Goal: Task Accomplishment & Management: Manage account settings

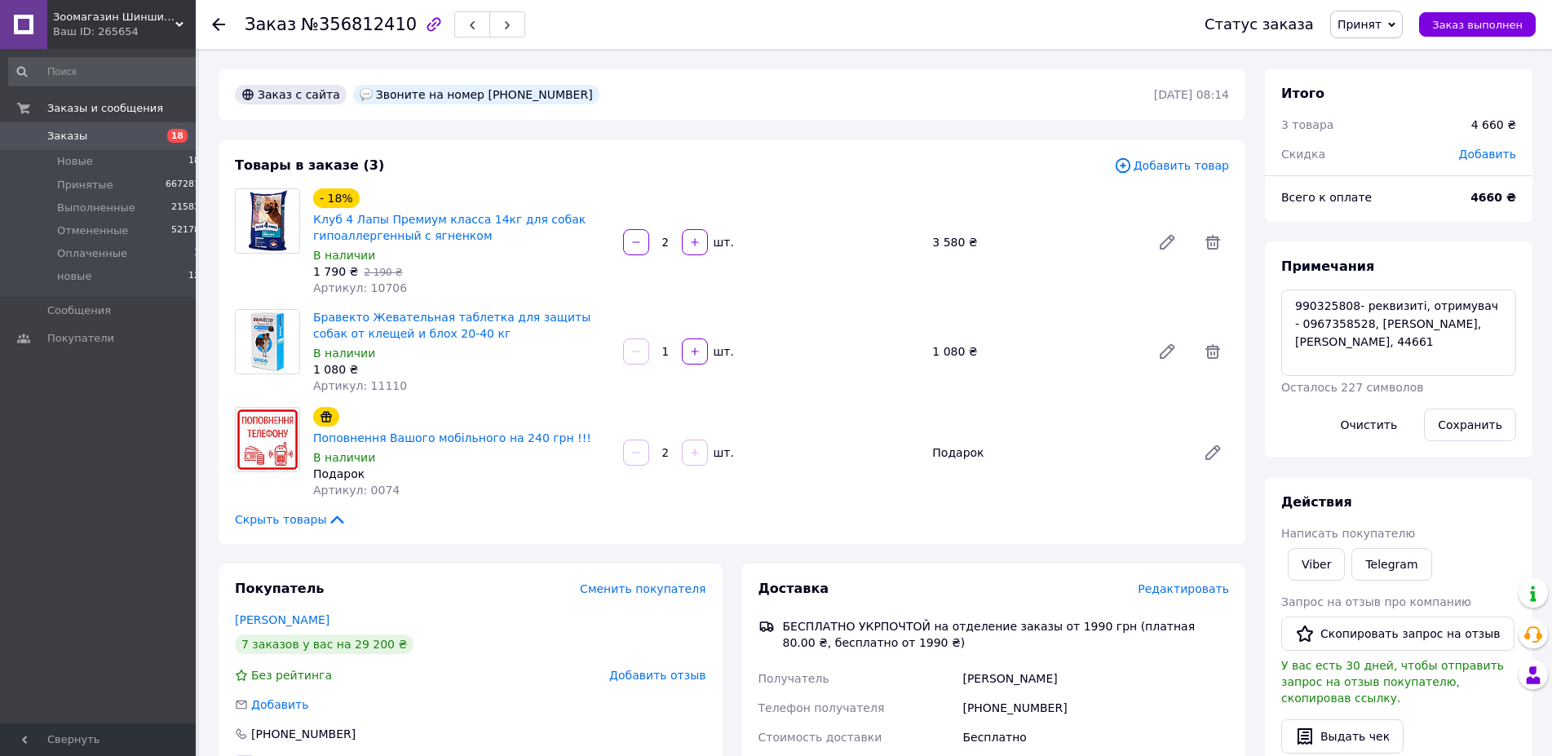
scroll to position [83, 0]
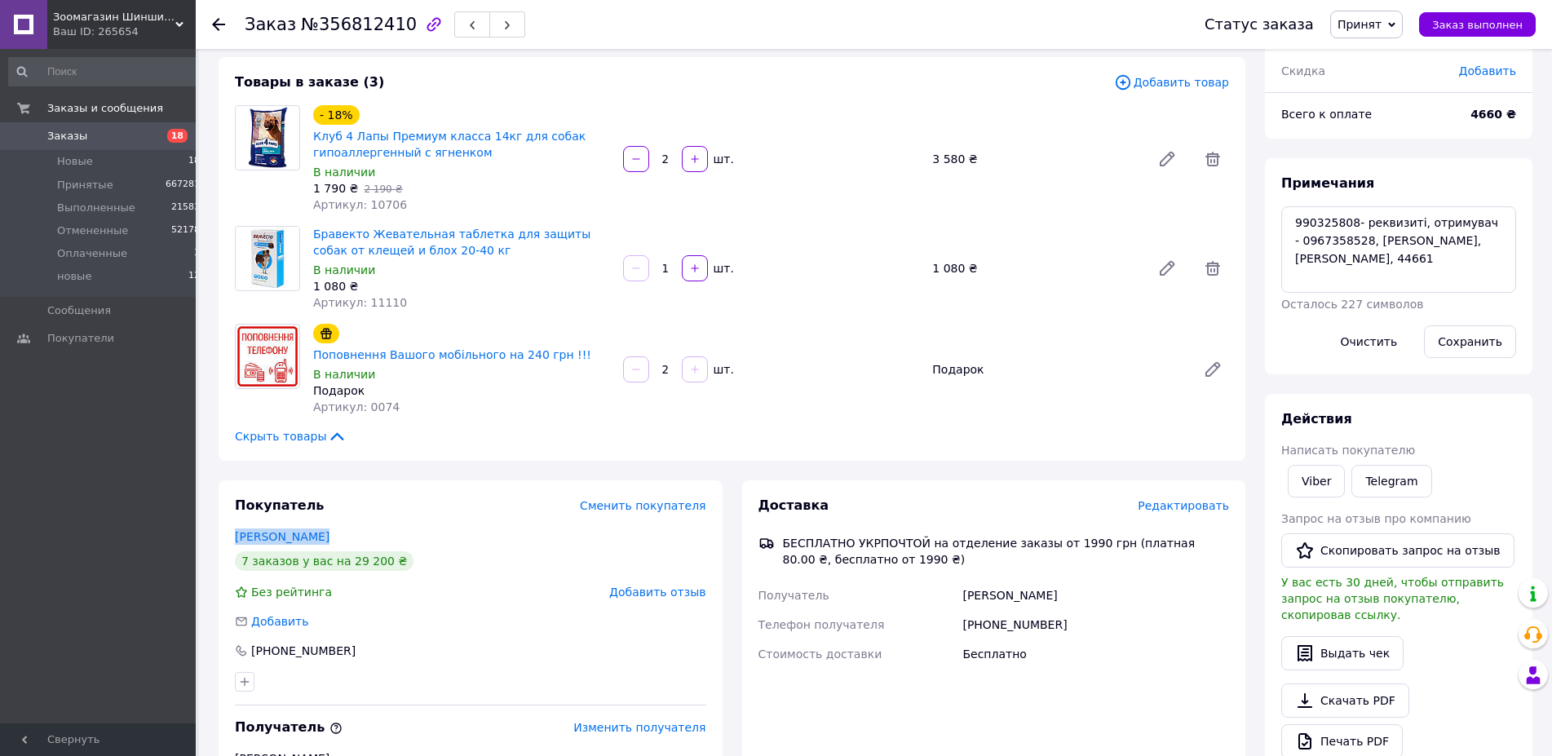
click at [177, 137] on span "18" at bounding box center [177, 136] width 20 height 14
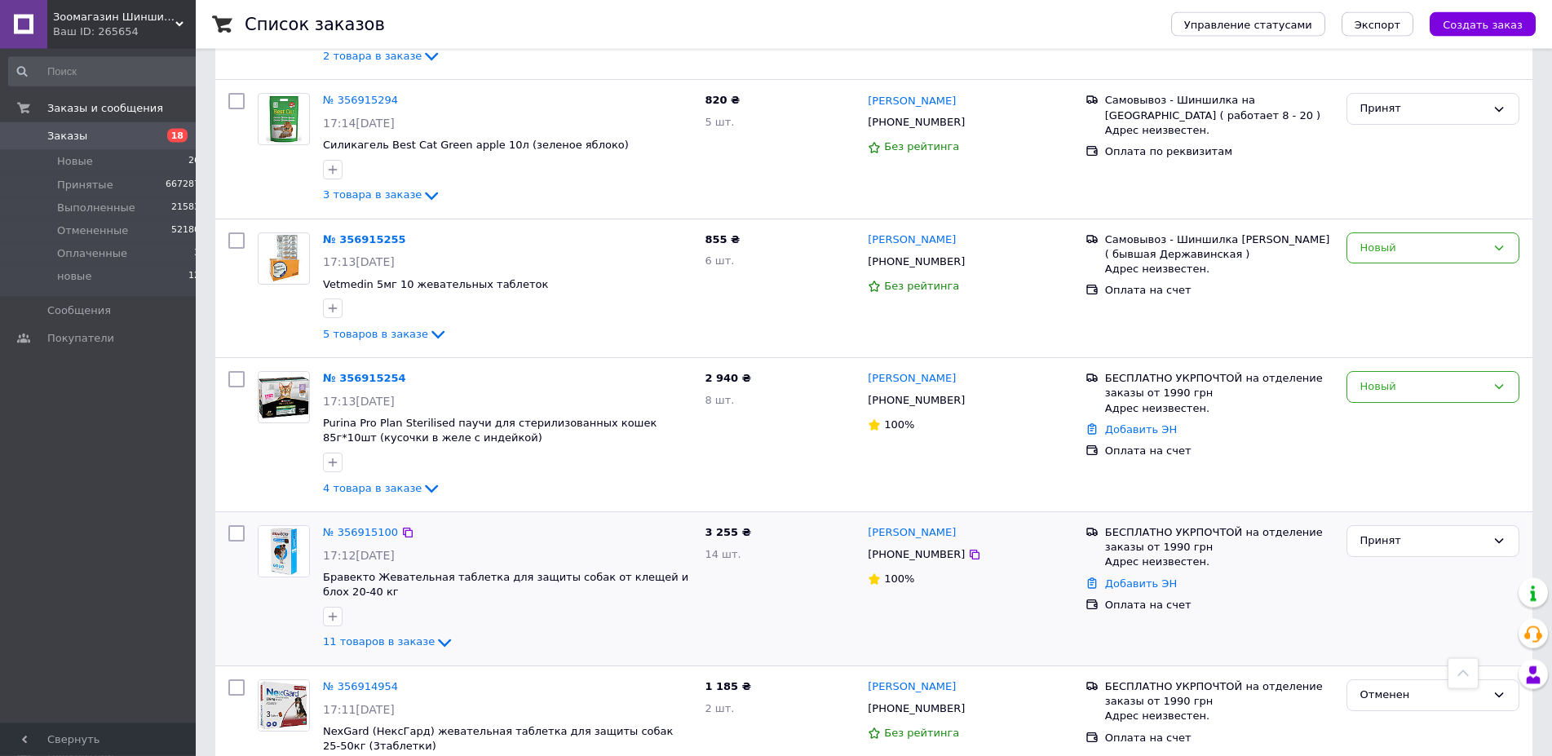
scroll to position [998, 0]
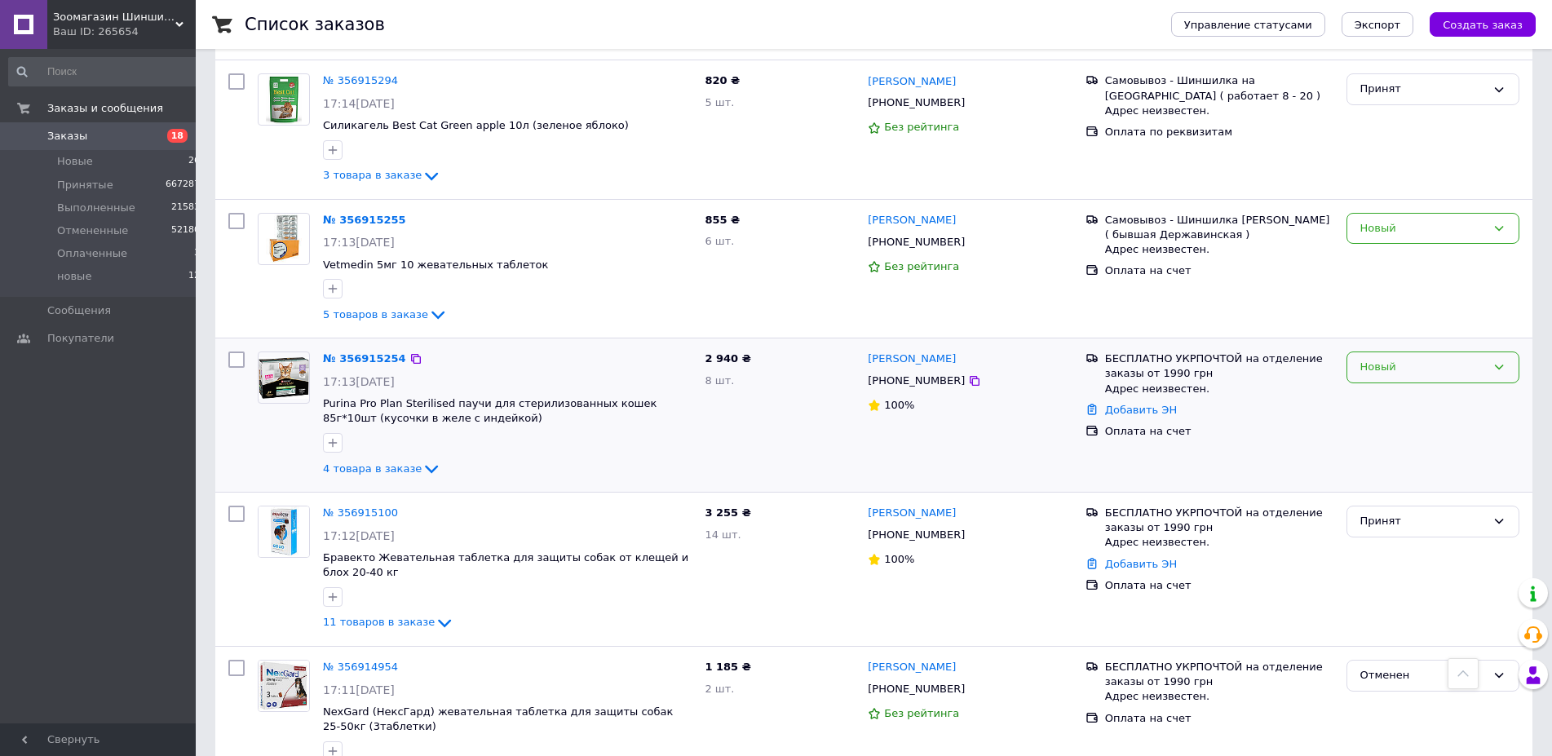
click at [1501, 360] on icon at bounding box center [1498, 366] width 13 height 13
click at [1389, 387] on li "Принят" at bounding box center [1432, 402] width 171 height 30
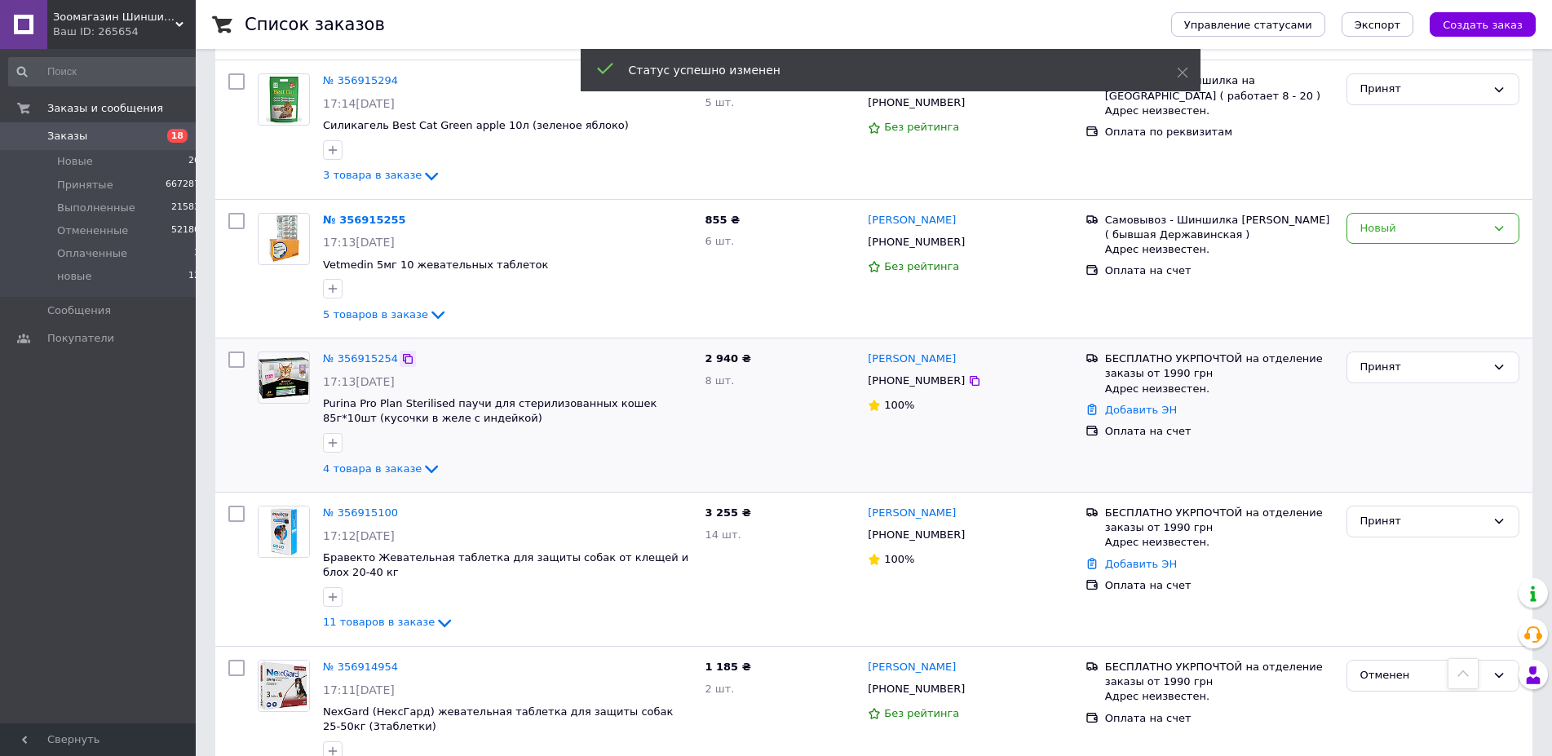
click at [401, 352] on icon at bounding box center [407, 358] width 13 height 13
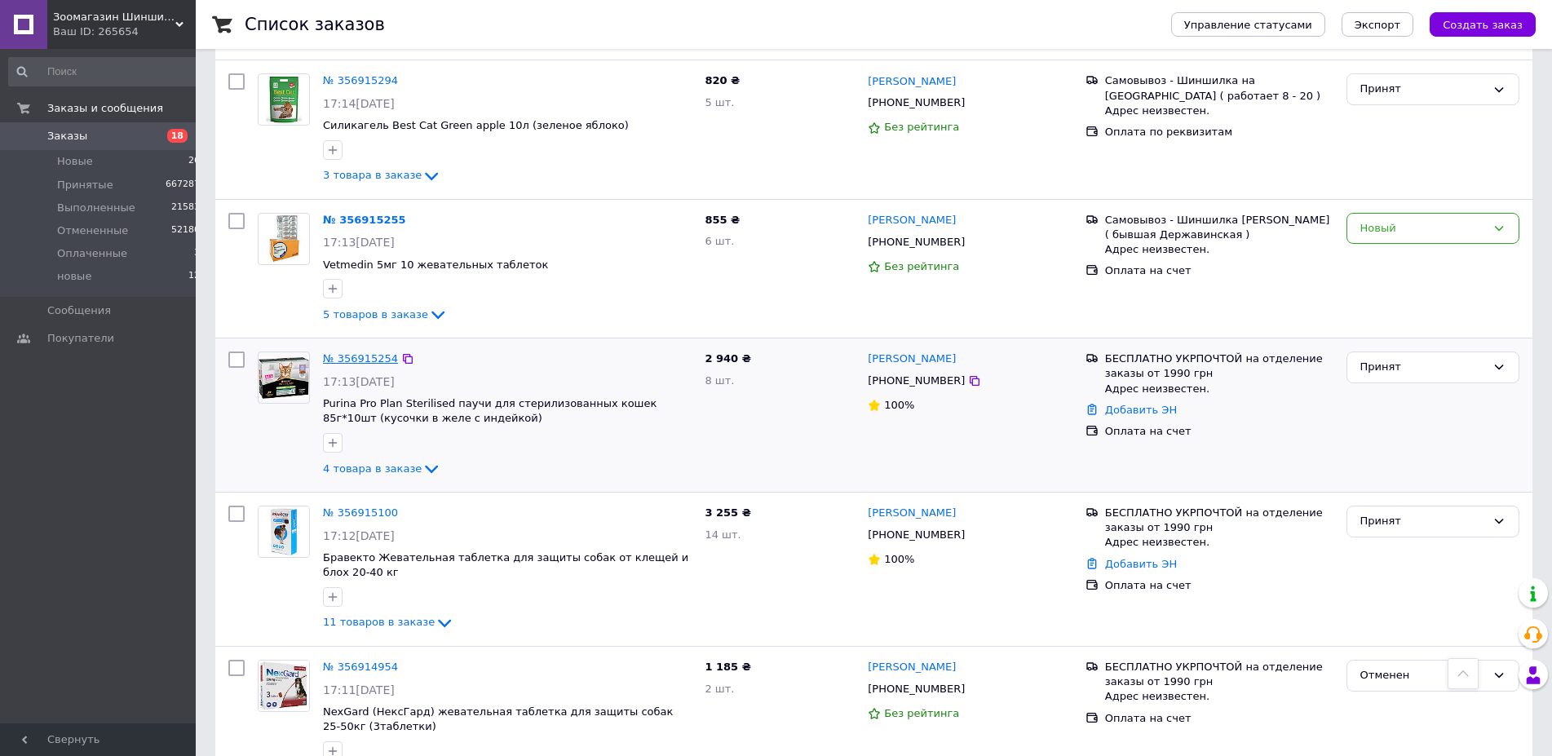
click at [365, 352] on link "№ 356915254" at bounding box center [360, 358] width 75 height 12
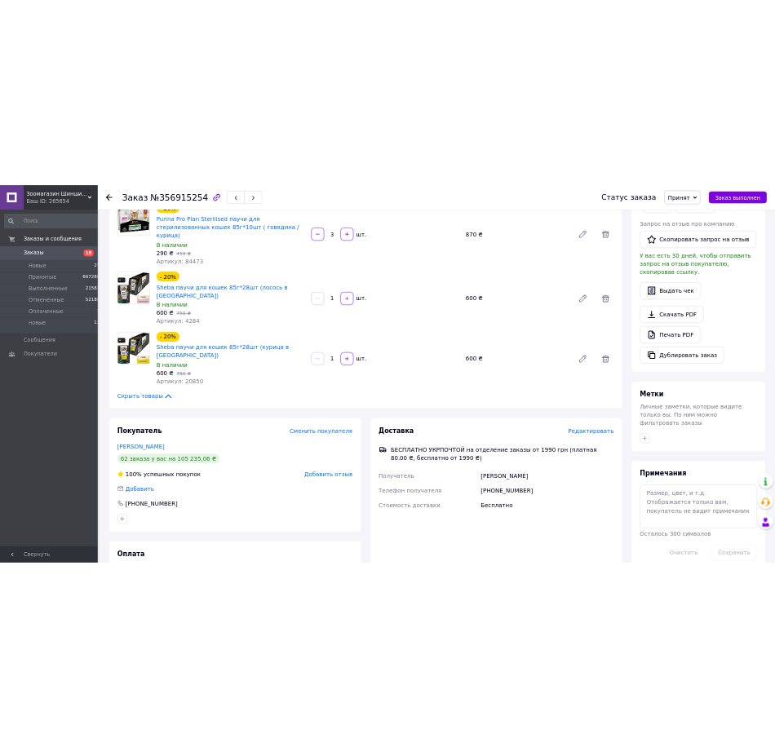
scroll to position [333, 0]
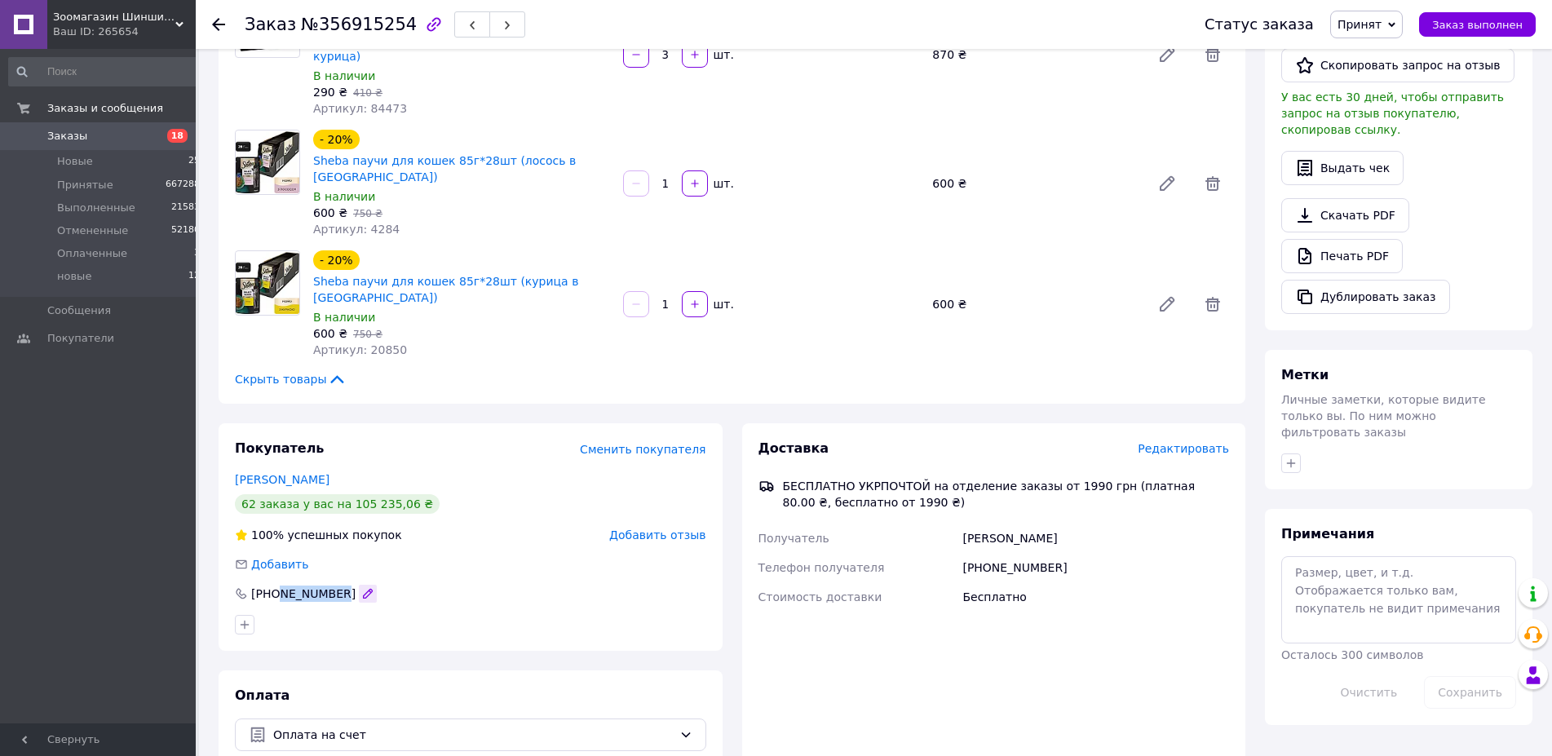
drag, startPoint x: 279, startPoint y: 527, endPoint x: 340, endPoint y: 530, distance: 61.2
click at [340, 585] on div "[PHONE_NUMBER]" at bounding box center [305, 593] width 145 height 16
copy div "506151191"
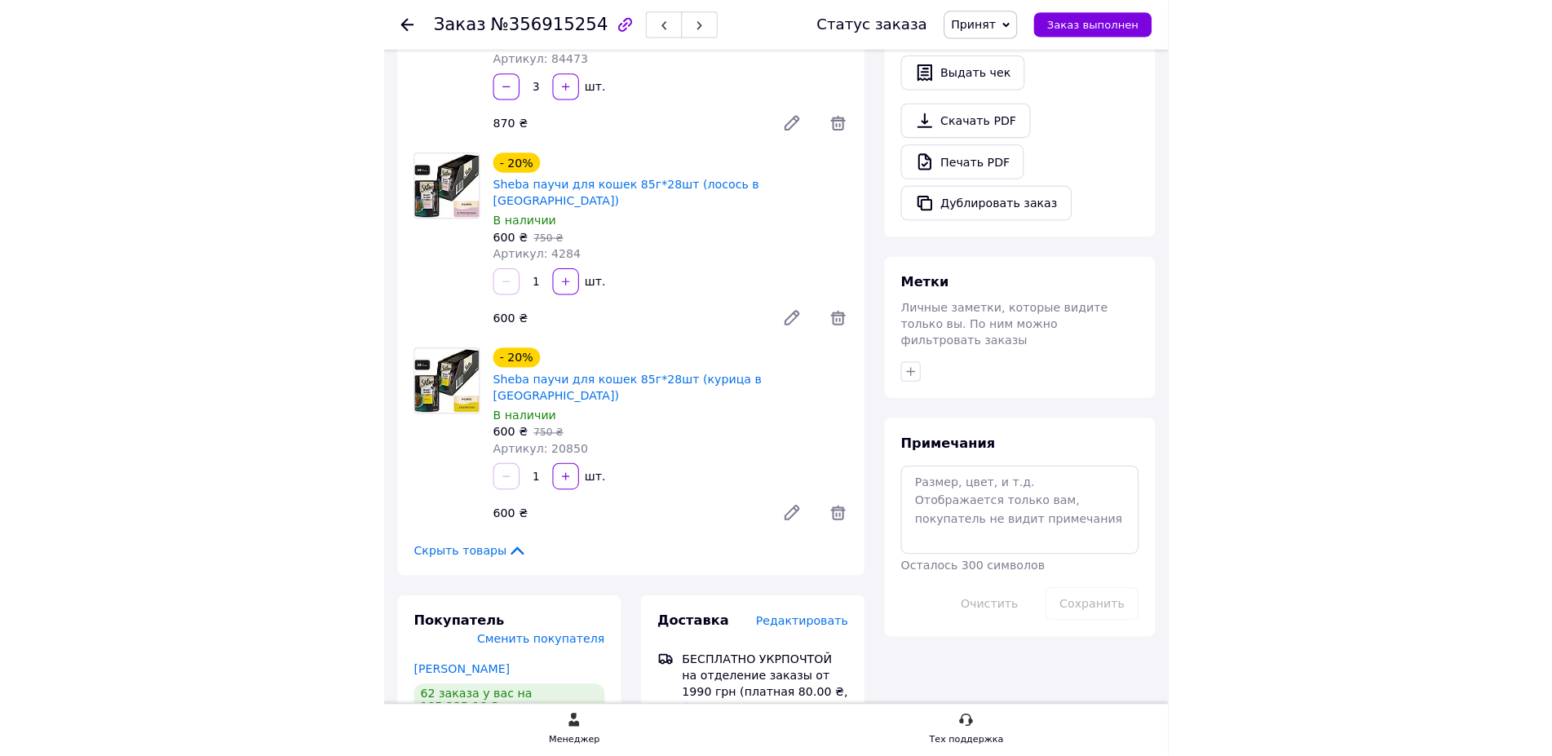
scroll to position [414, 0]
